Goal: Task Accomplishment & Management: Manage account settings

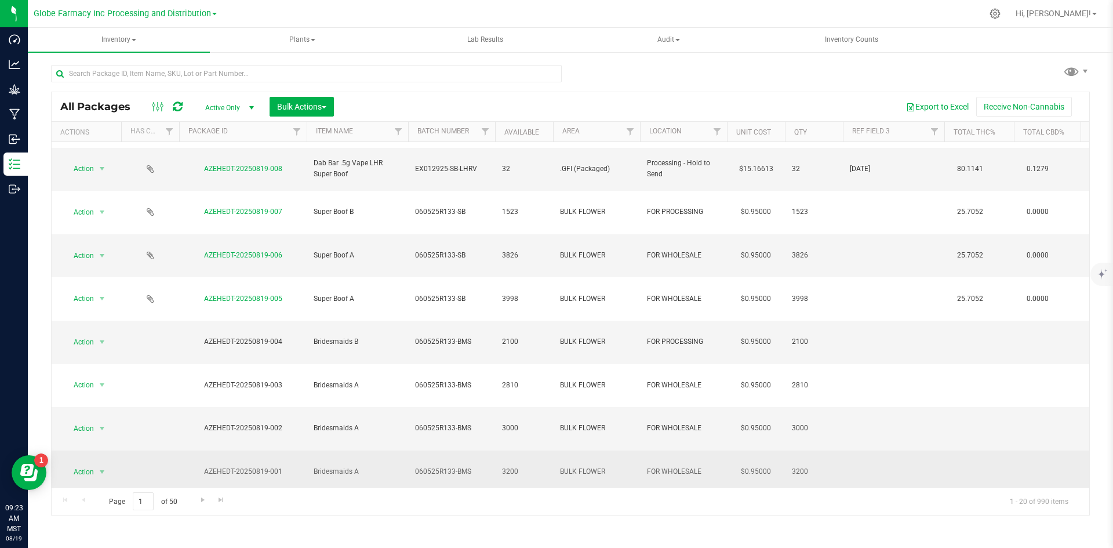
scroll to position [58, 0]
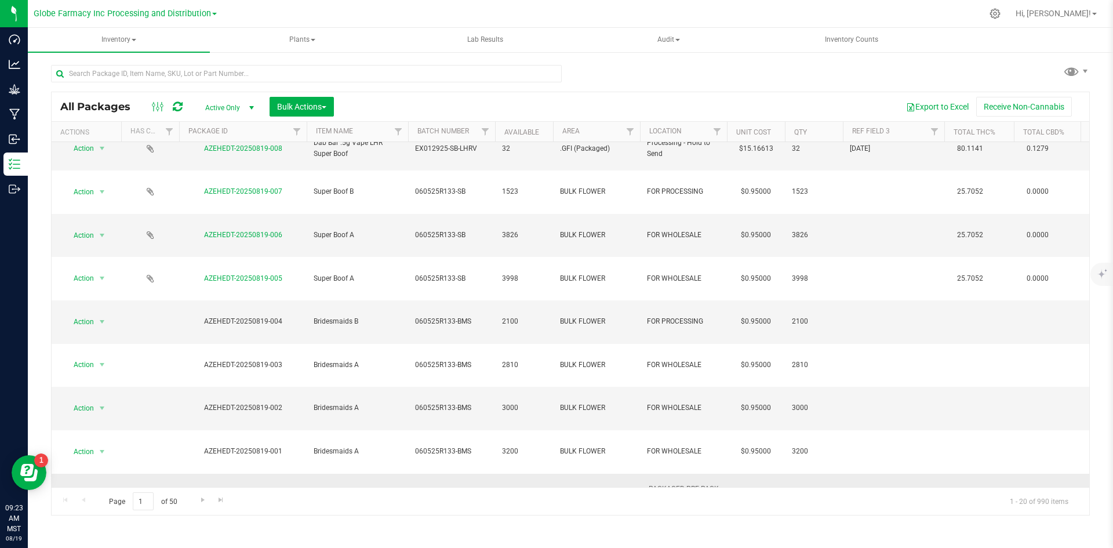
click at [84, 486] on span "Action" at bounding box center [78, 494] width 31 height 16
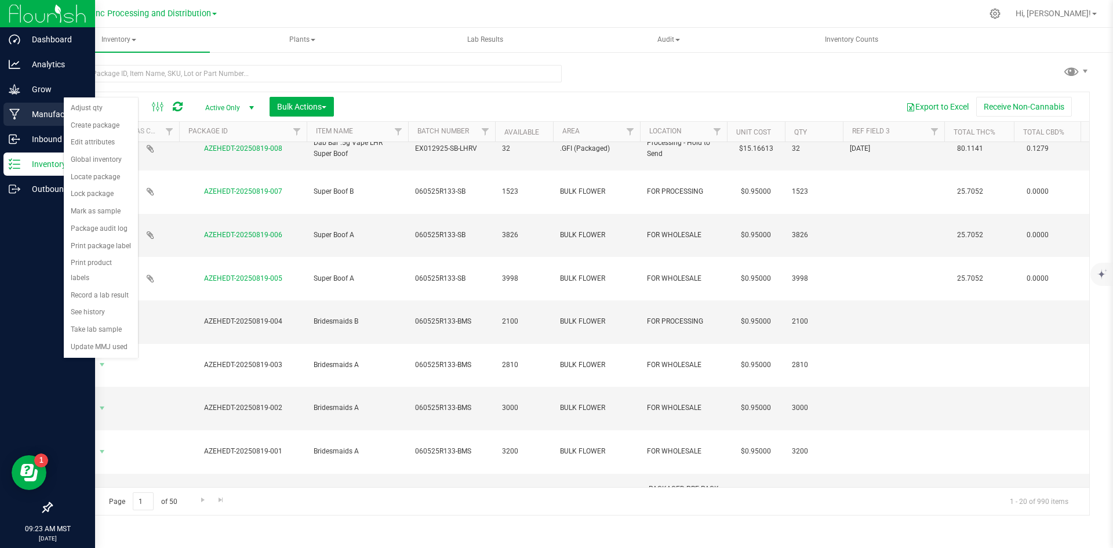
click at [19, 111] on icon at bounding box center [14, 114] width 11 height 12
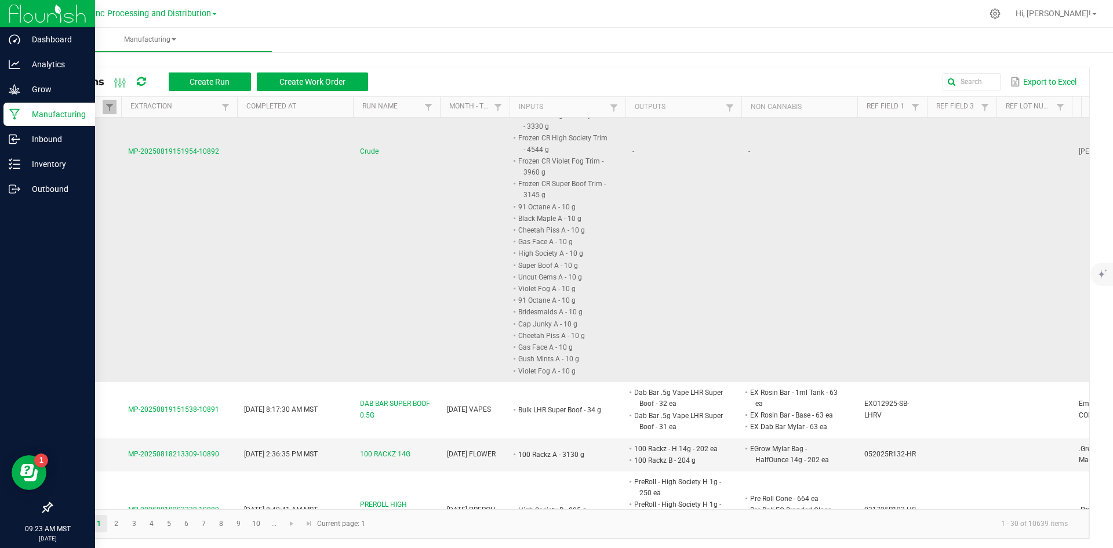
scroll to position [927, 0]
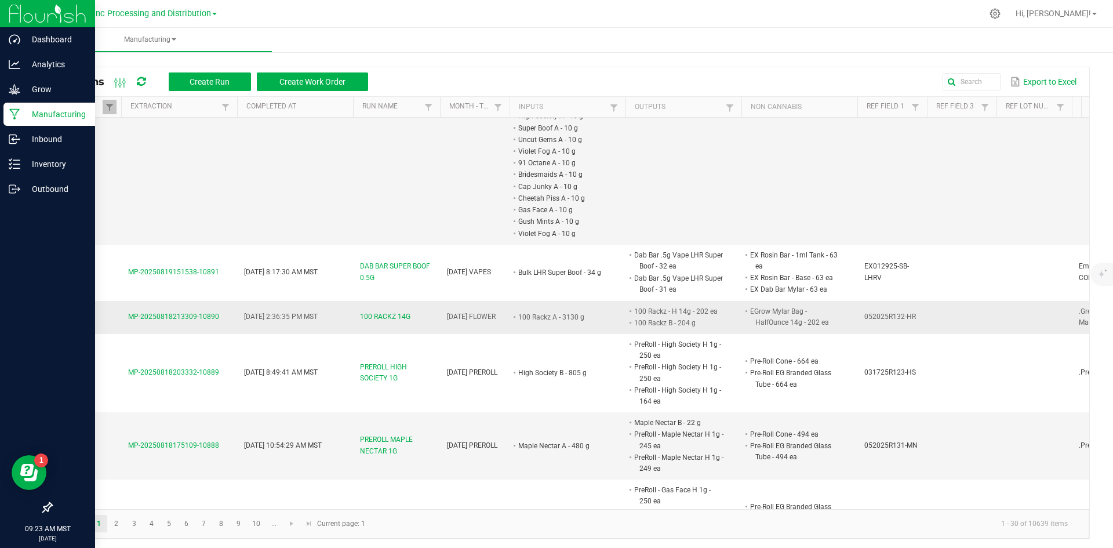
drag, startPoint x: 116, startPoint y: 291, endPoint x: 218, endPoint y: 296, distance: 102.7
click at [218, 301] on tr "Completed MP-20250818213309-10890 [DATE] 2:36:35 PM MST 100 RACKZ 14G [DATE] FL…" at bounding box center [605, 317] width 1107 height 33
copy tr "MP-20250818213309-10890"
click at [13, 170] on div "Inventory" at bounding box center [49, 163] width 92 height 23
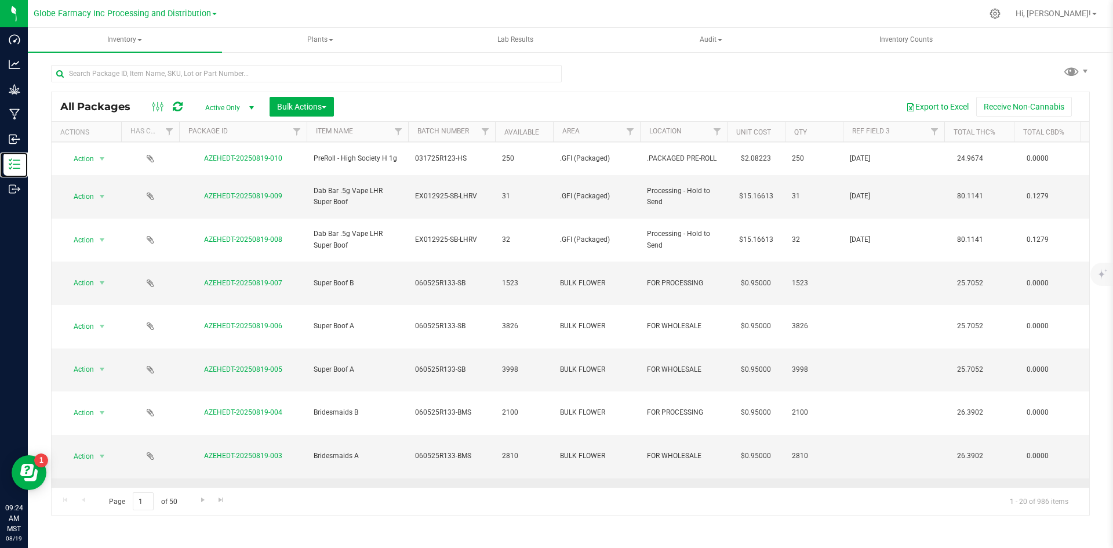
scroll to position [174, 0]
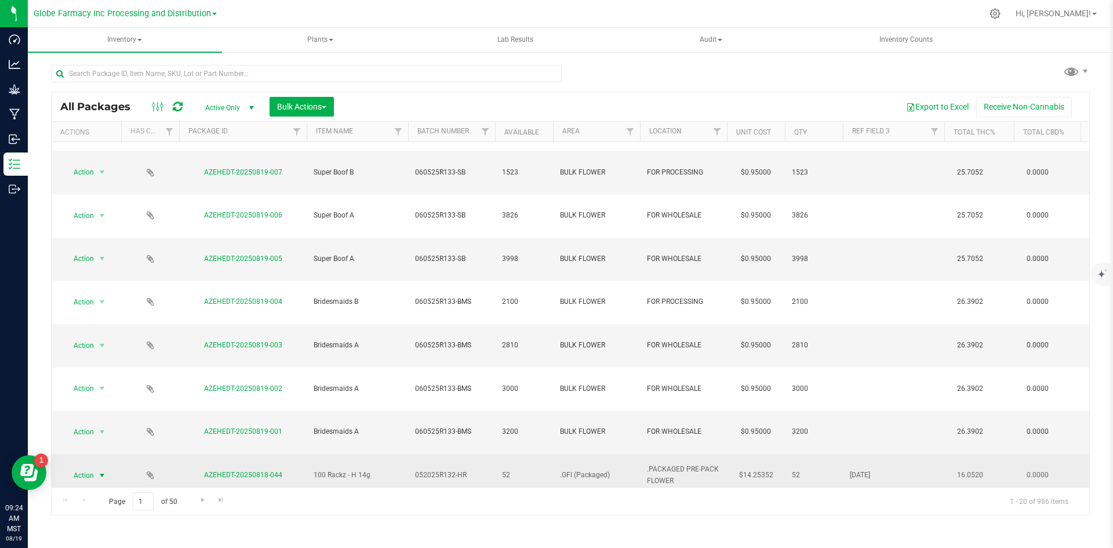
click at [98, 471] on span "select" at bounding box center [101, 475] width 9 height 9
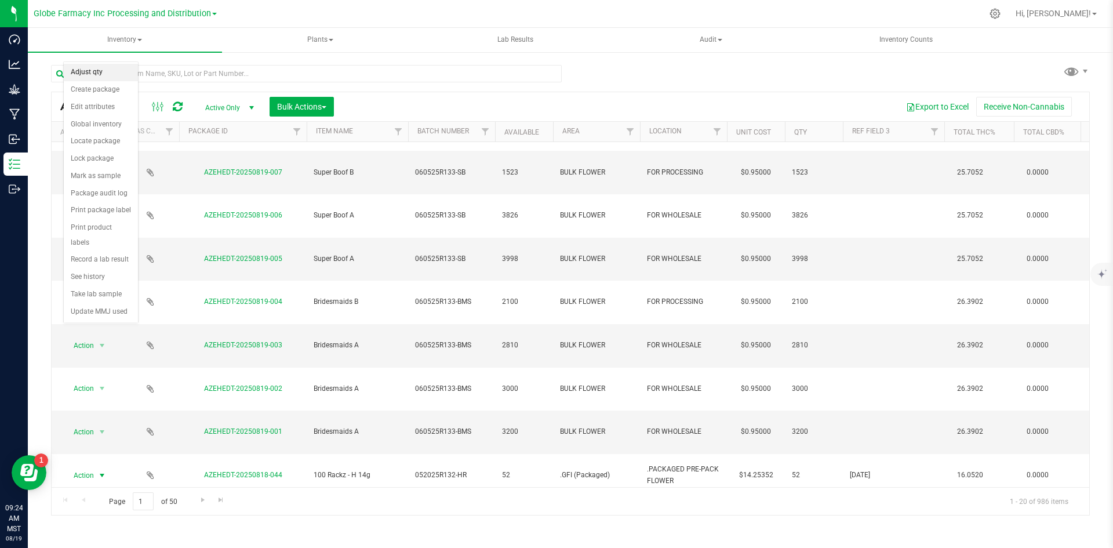
click at [96, 69] on li "Adjust qty" at bounding box center [101, 72] width 74 height 17
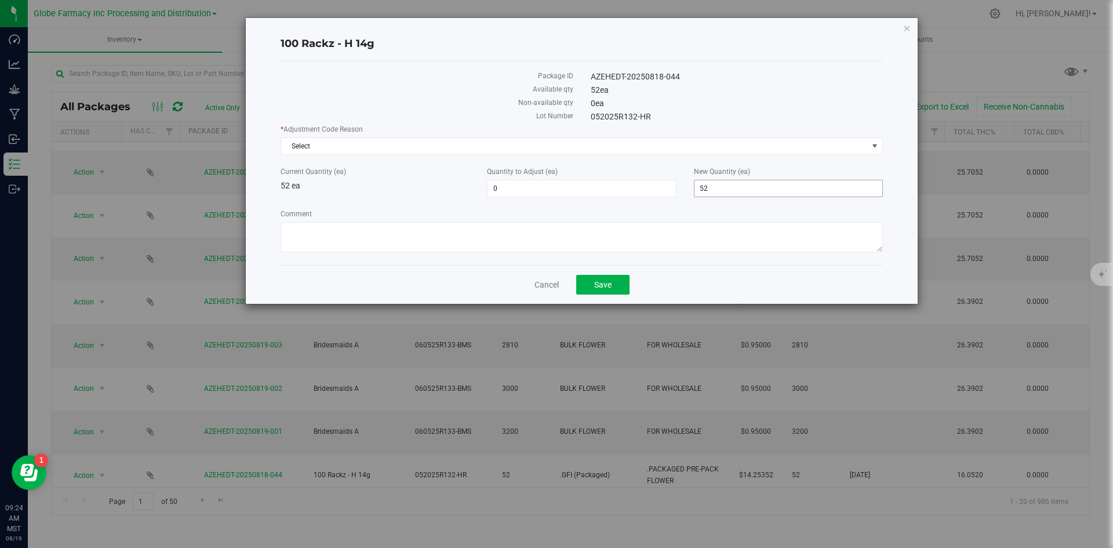
click at [778, 182] on span "52 52" at bounding box center [788, 188] width 189 height 17
type input "51"
type input "-1"
type input "51"
click at [468, 148] on span "Select" at bounding box center [574, 146] width 586 height 16
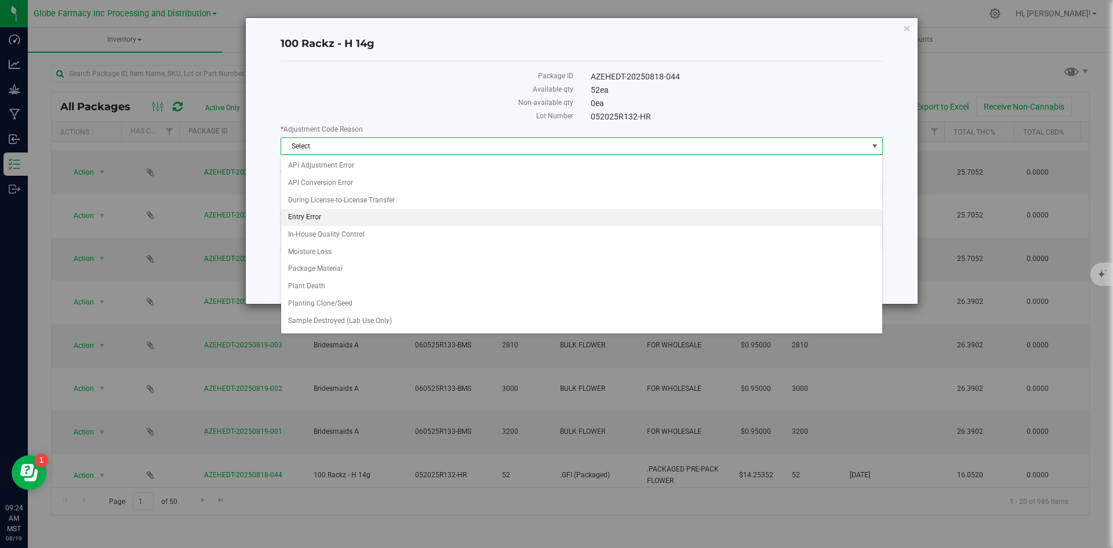
click at [310, 215] on li "Entry Error" at bounding box center [581, 217] width 601 height 17
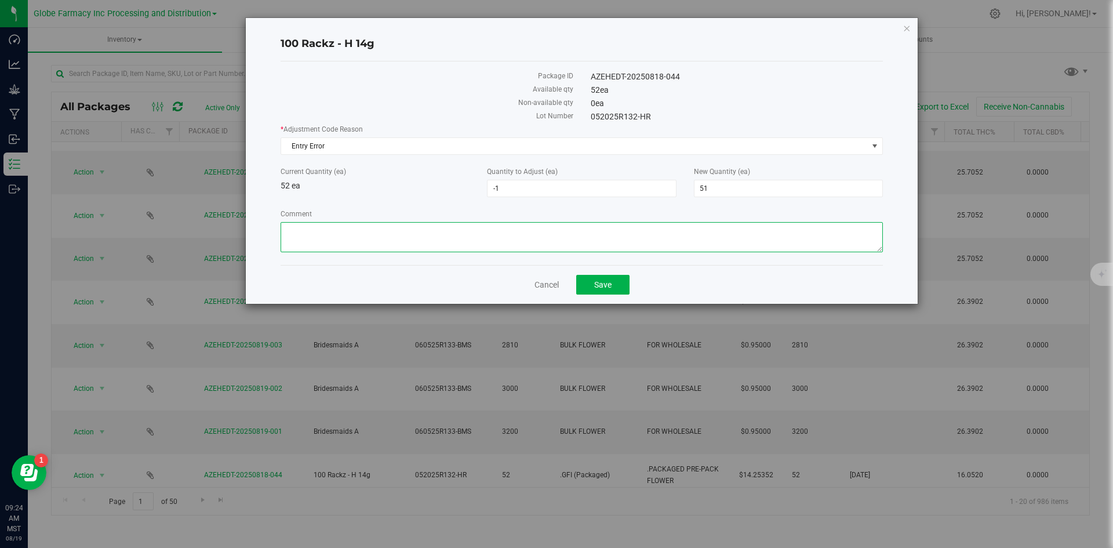
paste textarea "MP-20250818213309-10890"
type textarea "MP-20250818213309-10890 HEAT SEALER MISCOUNT - SS"
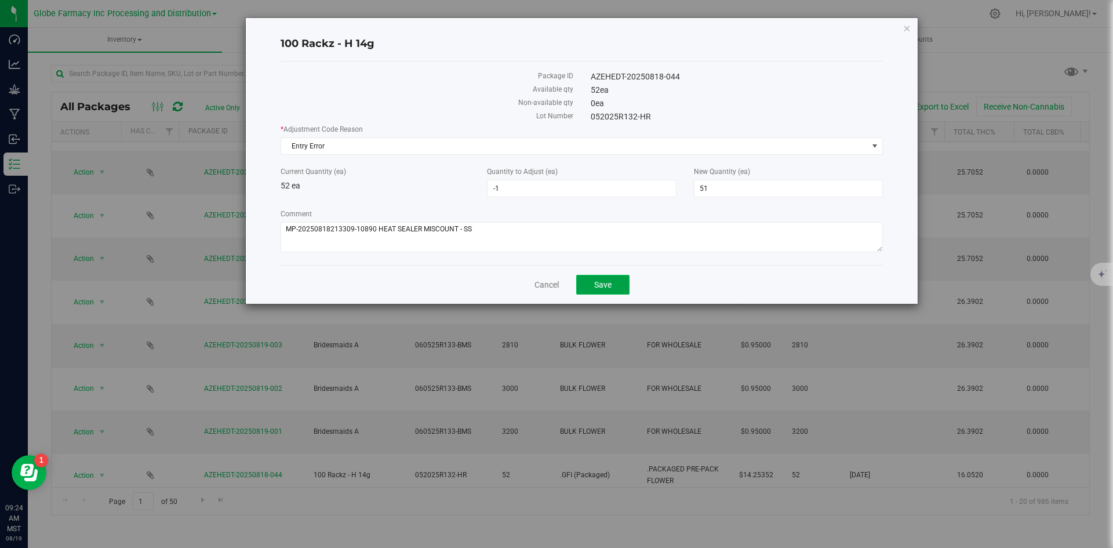
click at [606, 286] on span "Save" at bounding box center [602, 284] width 17 height 9
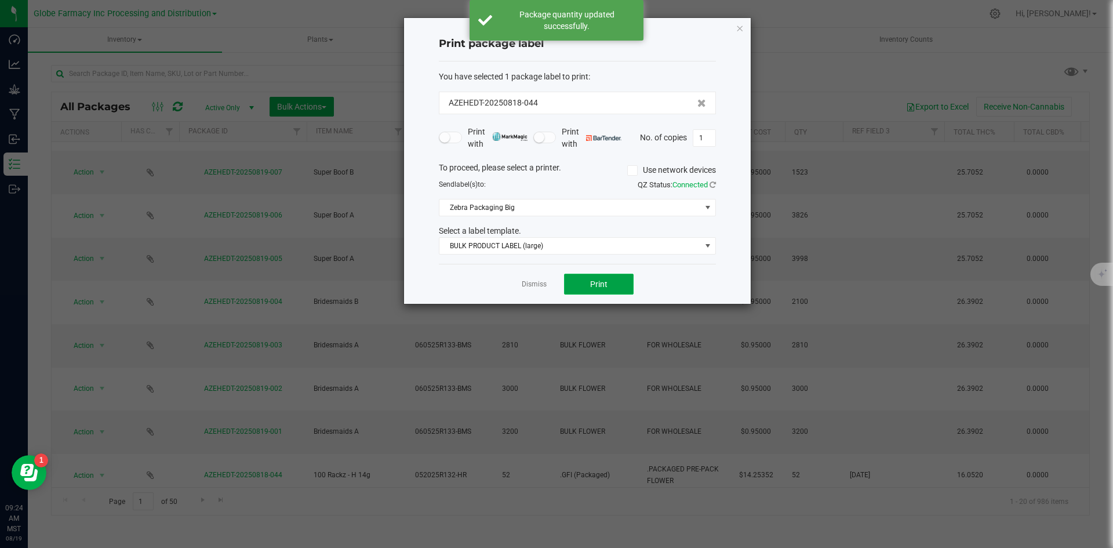
click at [580, 285] on button "Print" at bounding box center [599, 284] width 70 height 21
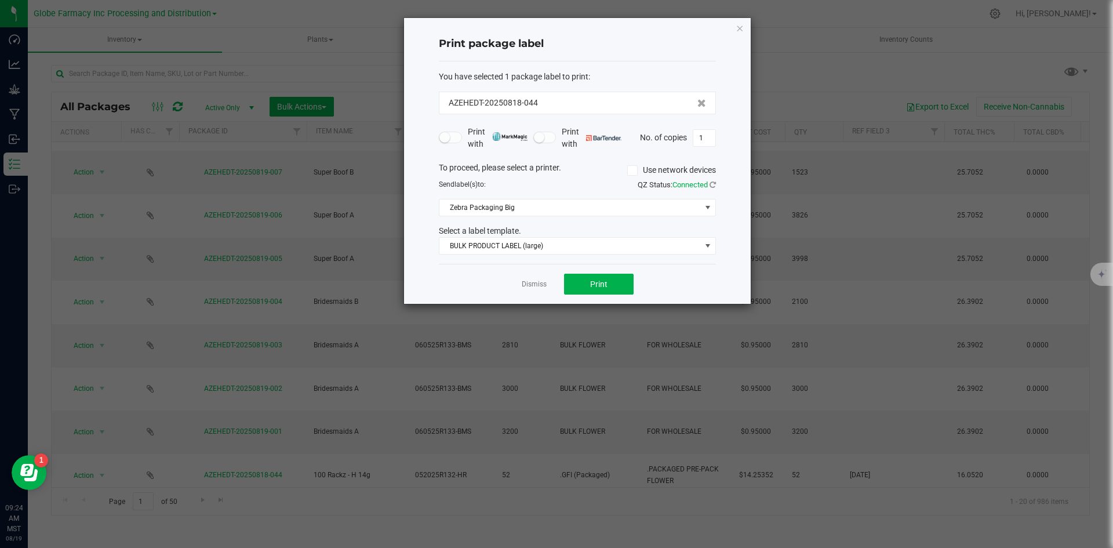
click at [538, 278] on app-cancel-button "Dismiss" at bounding box center [534, 284] width 25 height 12
click at [528, 280] on link "Dismiss" at bounding box center [534, 284] width 25 height 10
